Goal: Task Accomplishment & Management: Manage account settings

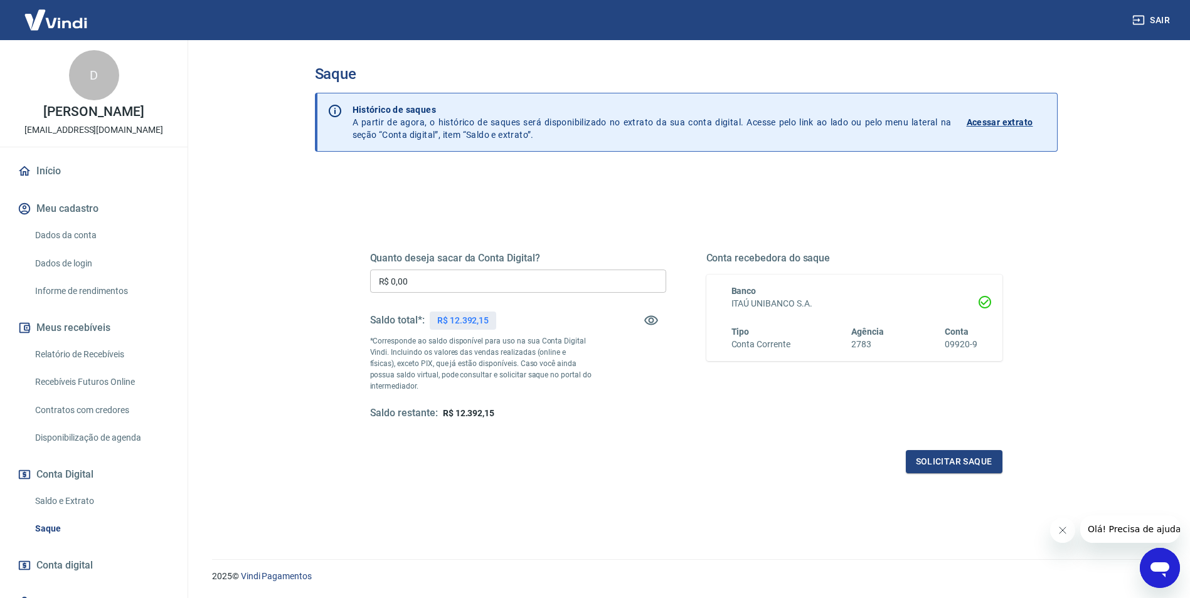
click at [421, 285] on input "R$ 0,00" at bounding box center [518, 281] width 296 height 23
type input "R$ 9.000,00"
click at [940, 458] on button "Solicitar saque" at bounding box center [954, 461] width 97 height 23
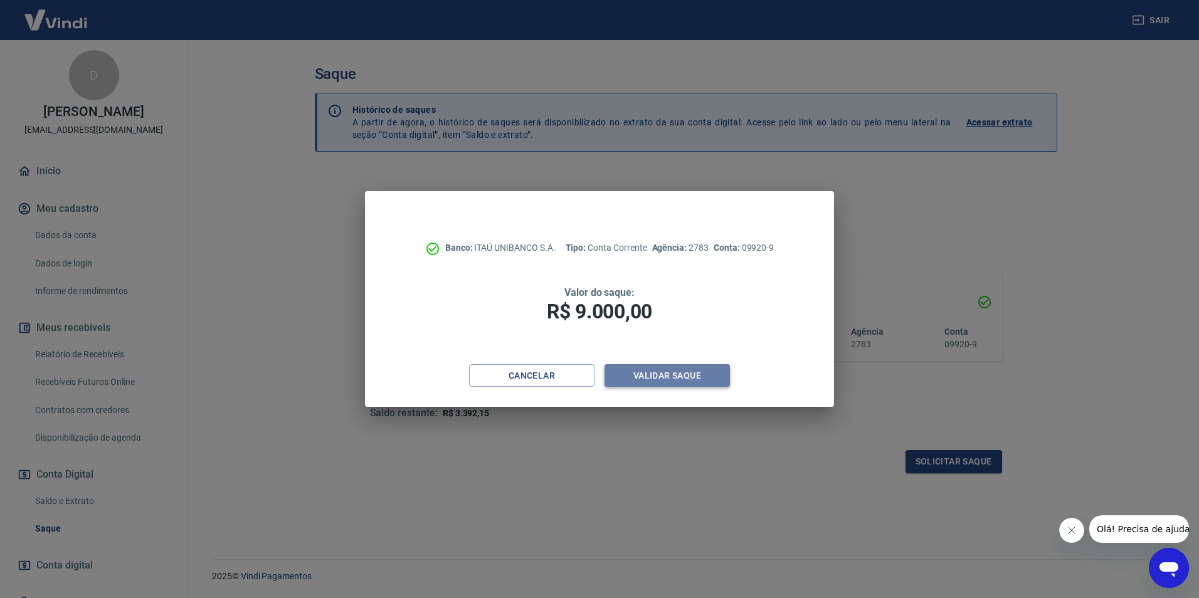
click at [679, 378] on button "Validar saque" at bounding box center [667, 375] width 125 height 23
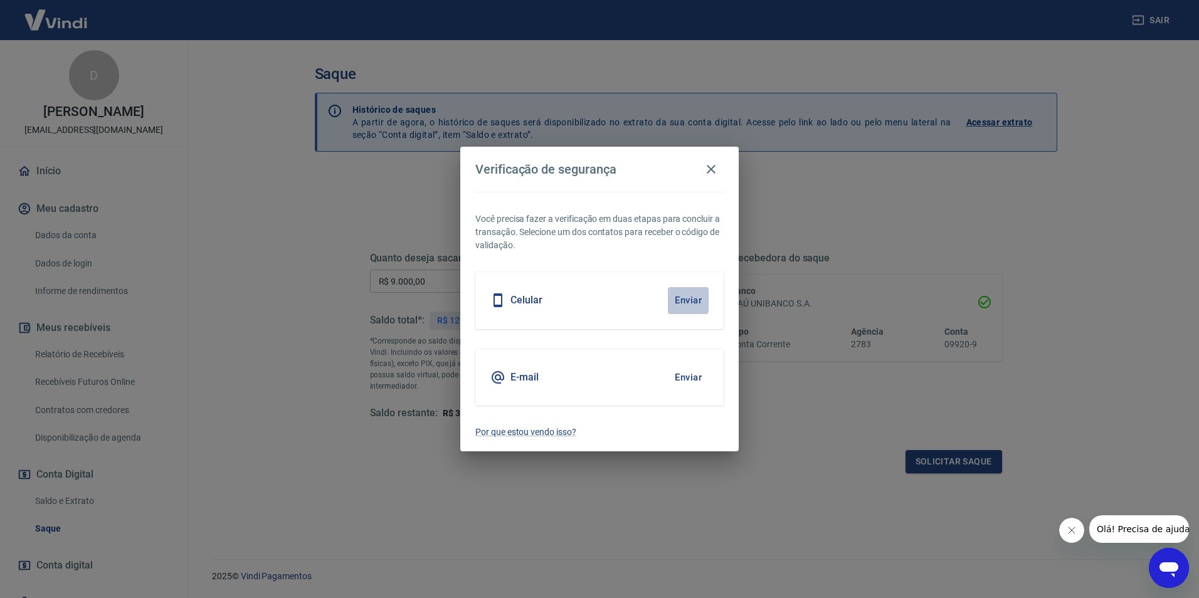
click at [686, 299] on button "Enviar" at bounding box center [688, 300] width 41 height 26
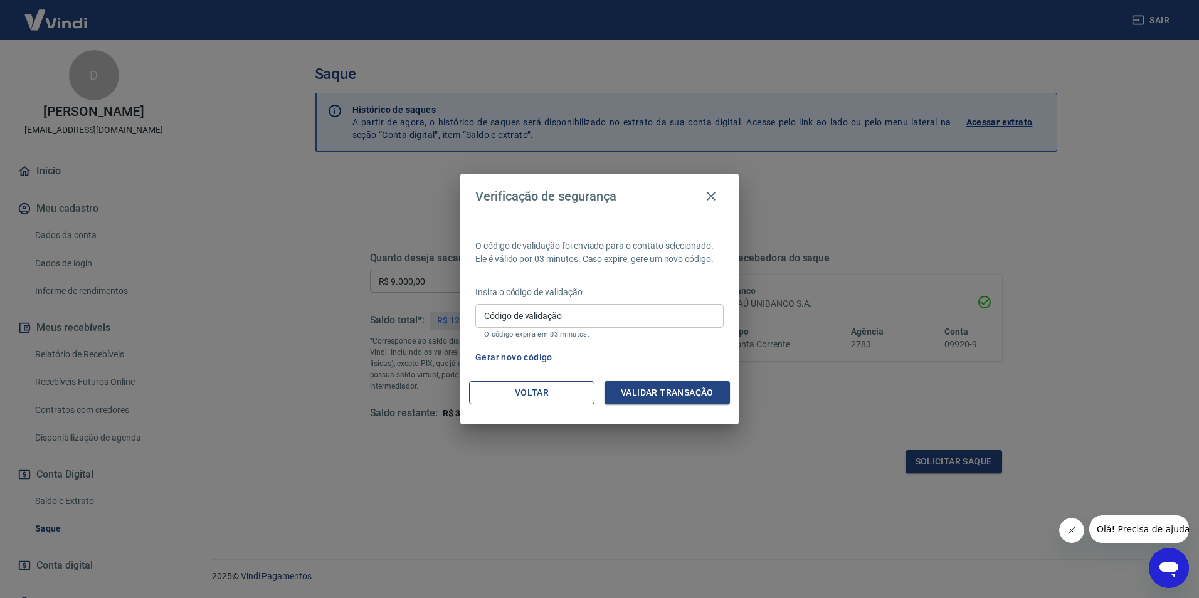
click at [524, 385] on button "Voltar" at bounding box center [531, 392] width 125 height 23
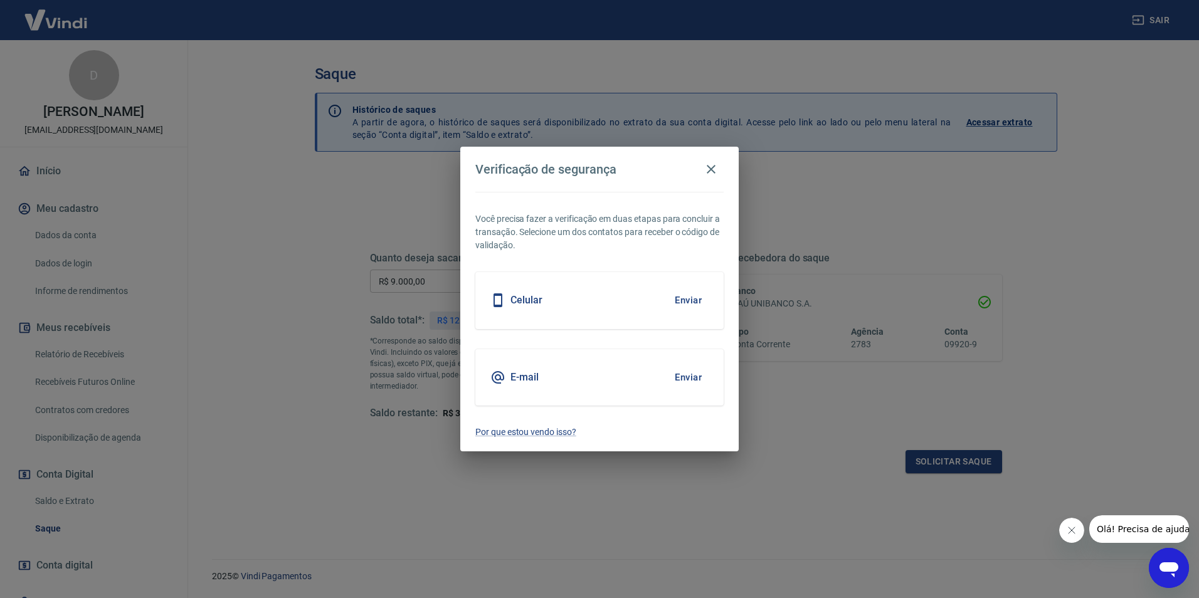
click at [692, 374] on button "Enviar" at bounding box center [688, 377] width 41 height 26
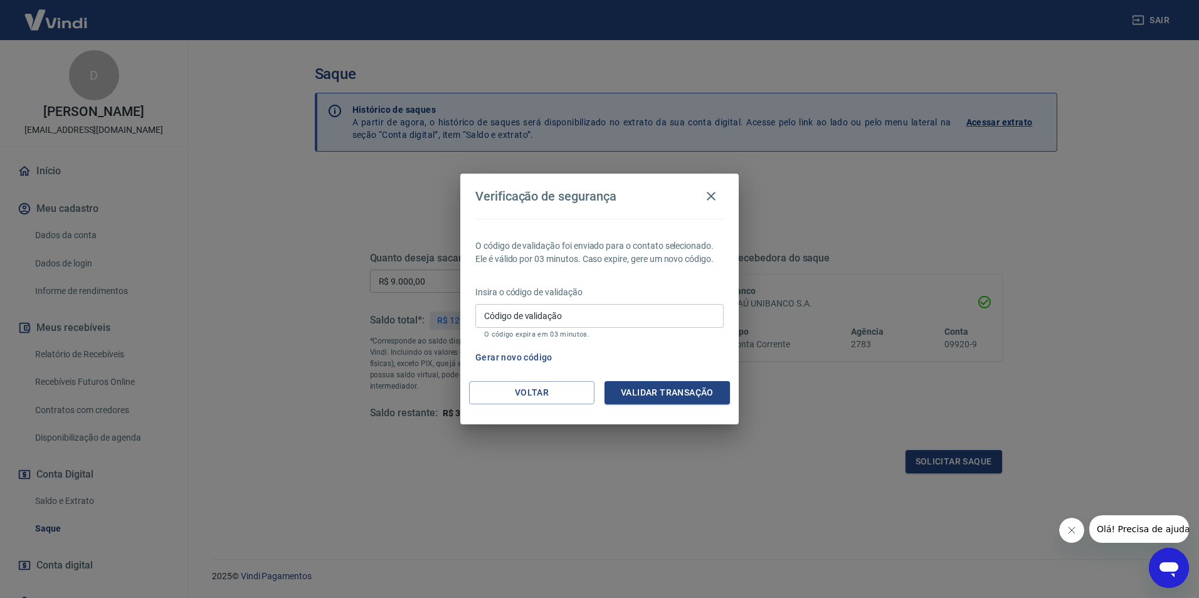
click at [589, 314] on input "Código de validação" at bounding box center [599, 315] width 248 height 23
click at [654, 395] on button "Validar transação" at bounding box center [667, 392] width 125 height 23
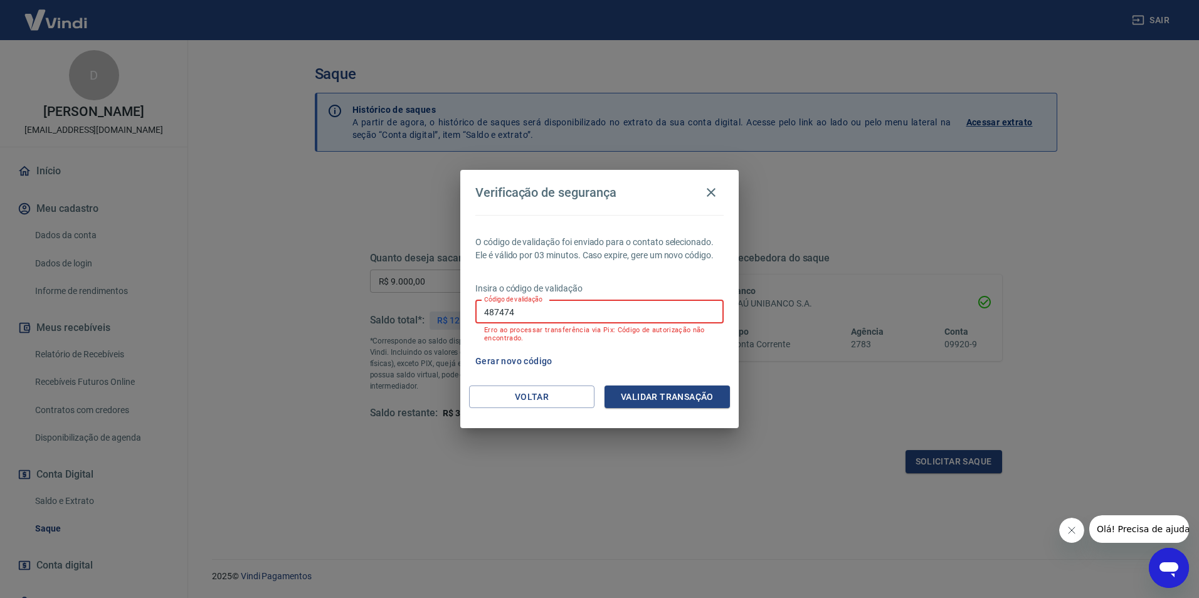
drag, startPoint x: 529, startPoint y: 314, endPoint x: 452, endPoint y: 317, distance: 77.8
click at [452, 317] on div "Verificação de segurança O código de validação foi enviado para o contato selec…" at bounding box center [599, 299] width 1199 height 598
type input "274194"
click at [645, 393] on button "Validar transação" at bounding box center [667, 397] width 125 height 23
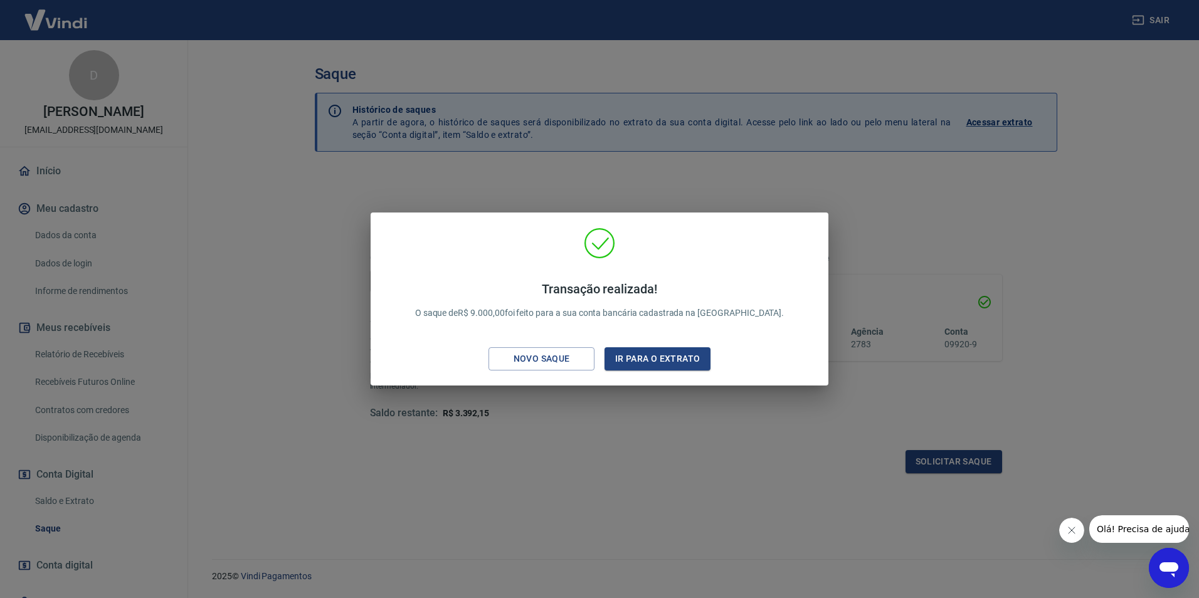
click at [254, 376] on div "Transação realizada! O saque de R$ 9.000,00 foi feito para a sua conta bancária…" at bounding box center [599, 299] width 1199 height 598
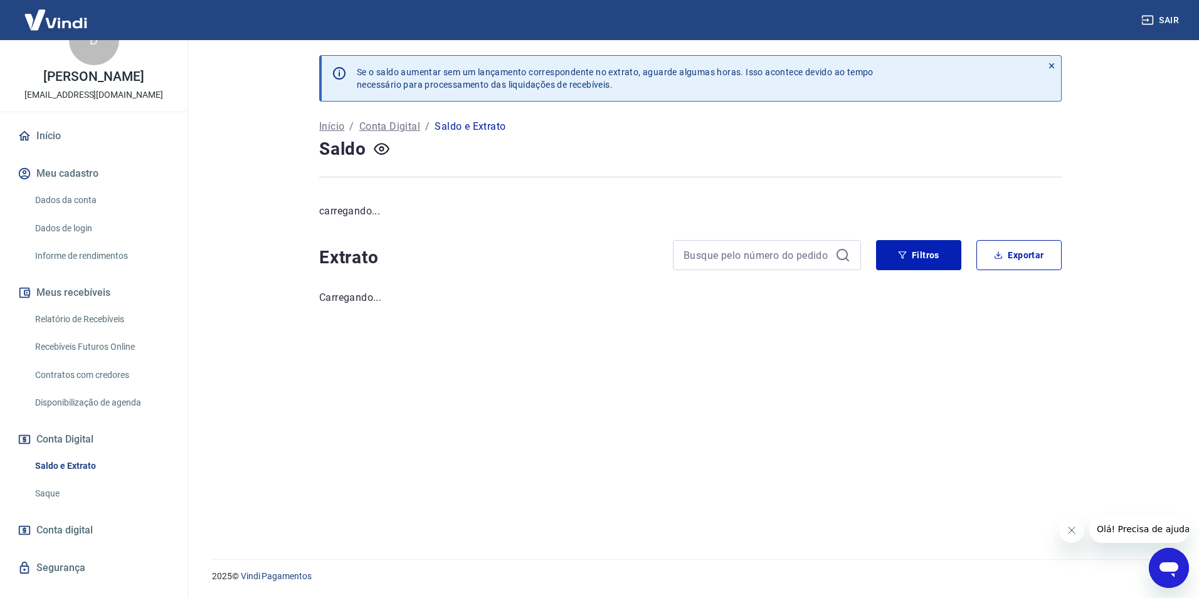
scroll to position [70, 0]
